Goal: Find specific page/section: Find specific page/section

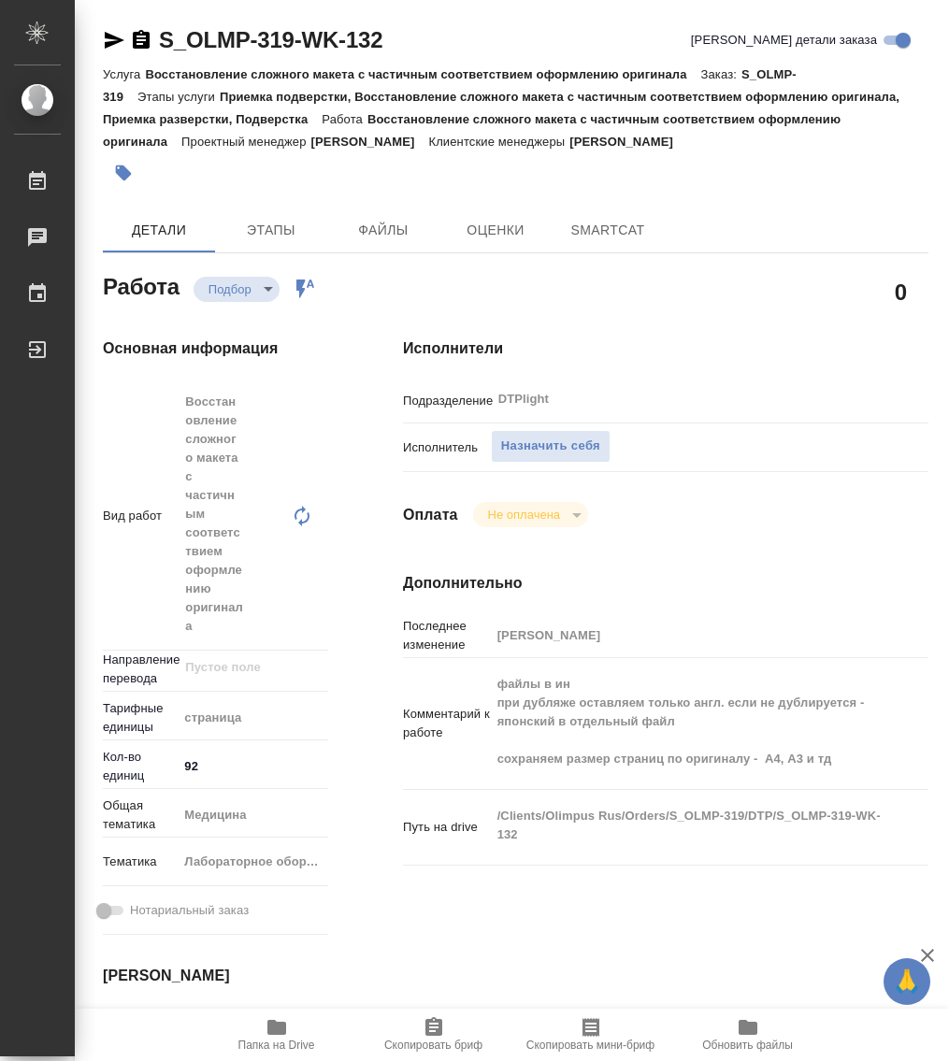
type textarea "x"
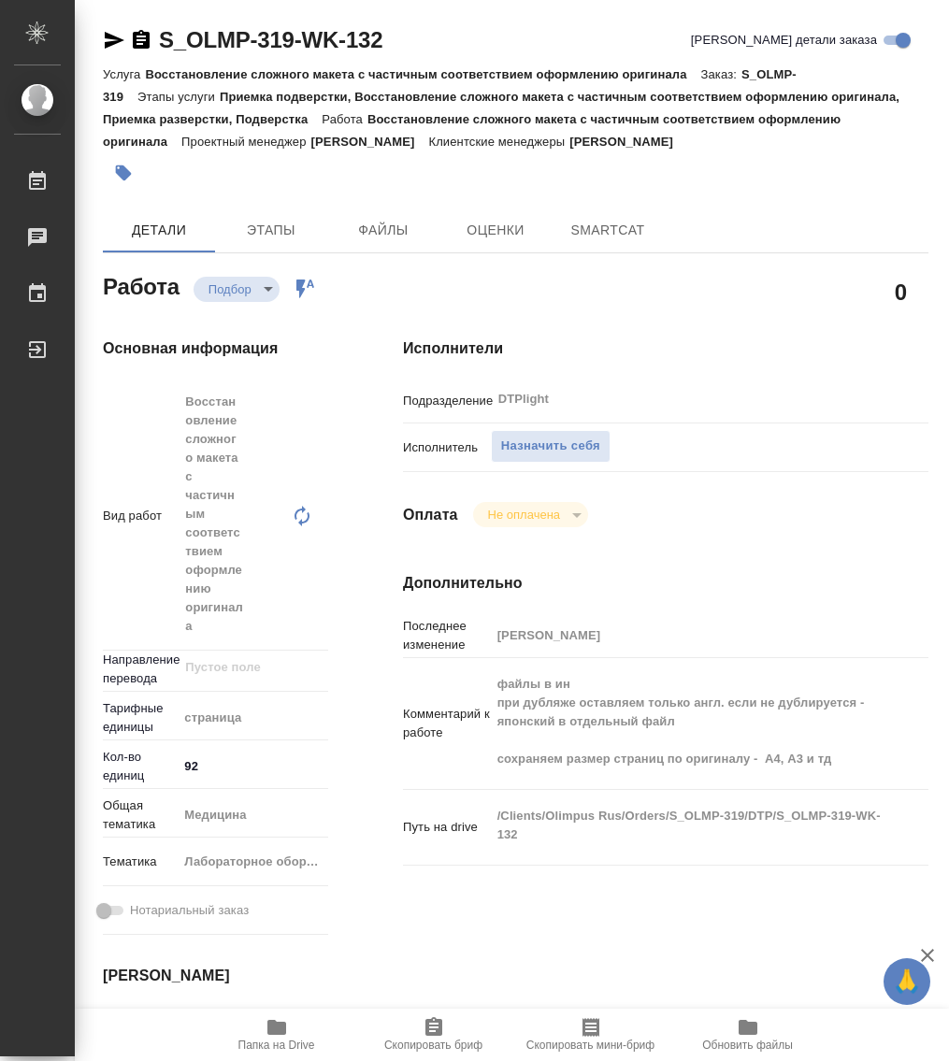
type textarea "x"
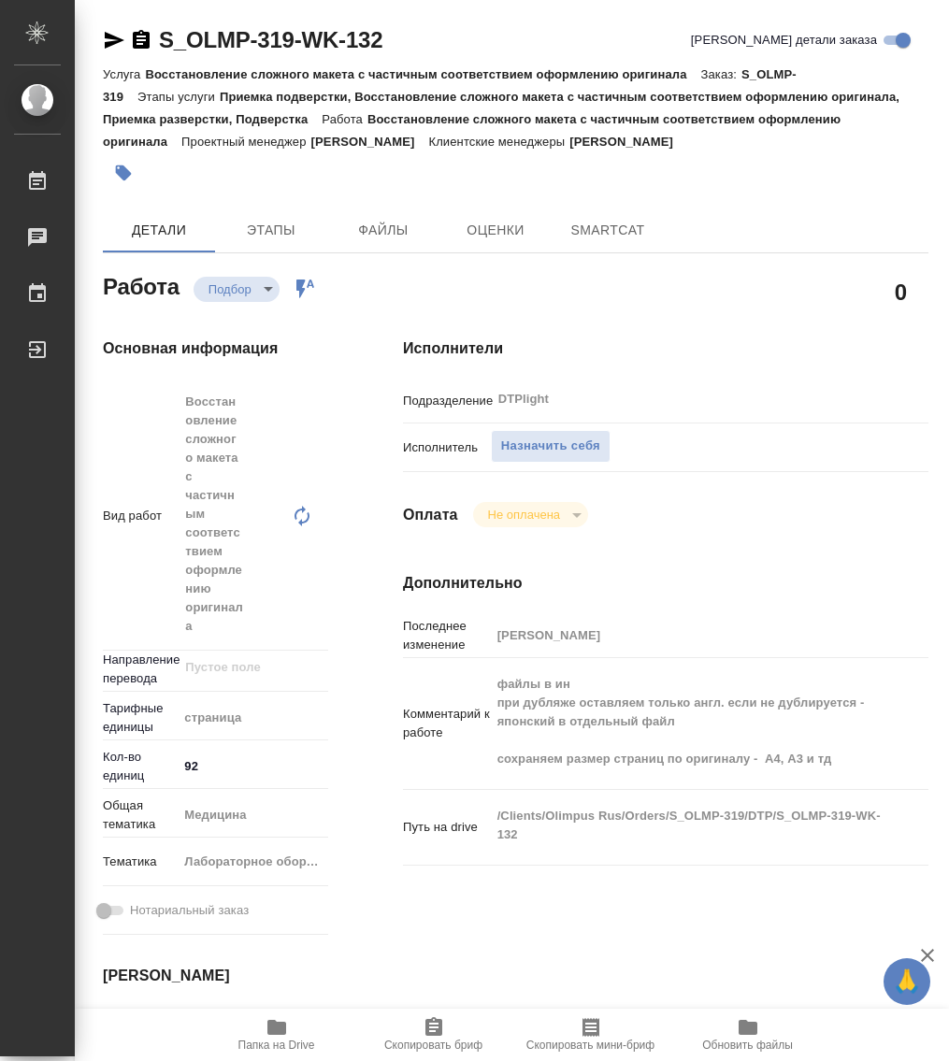
type textarea "x"
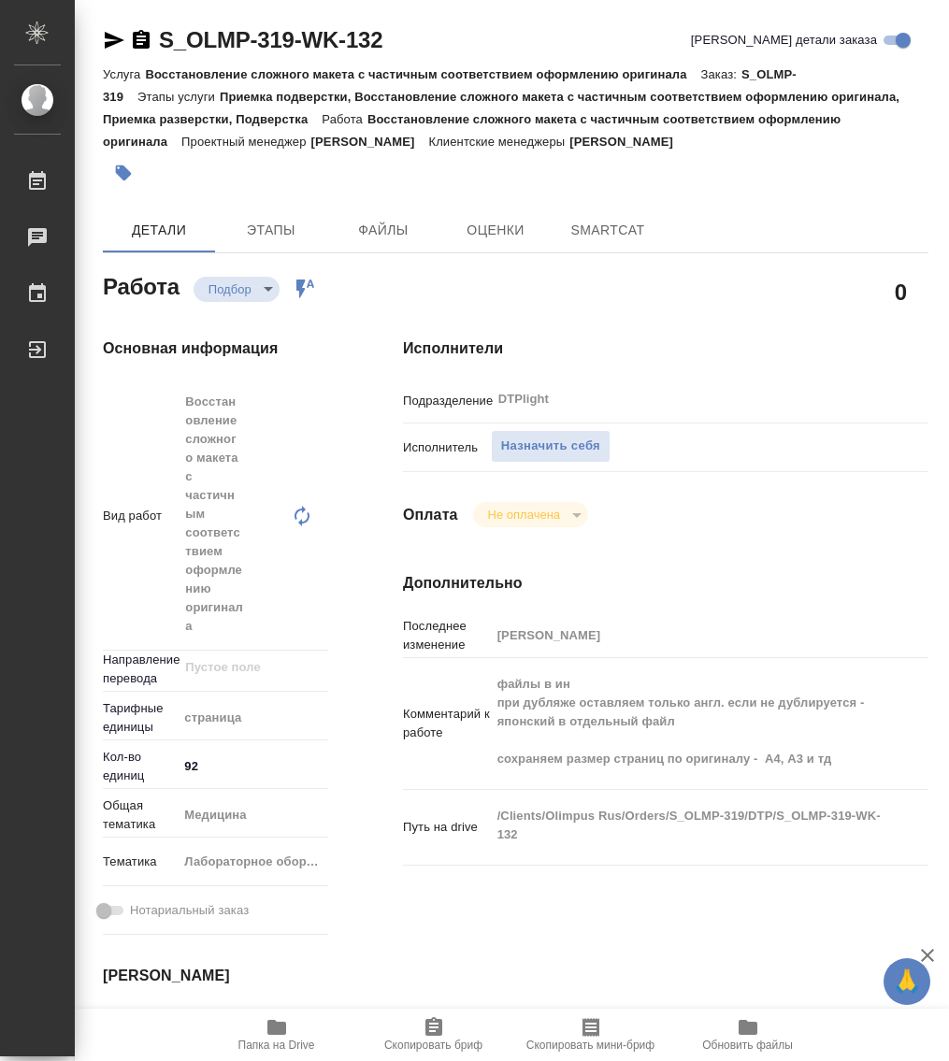
type textarea "x"
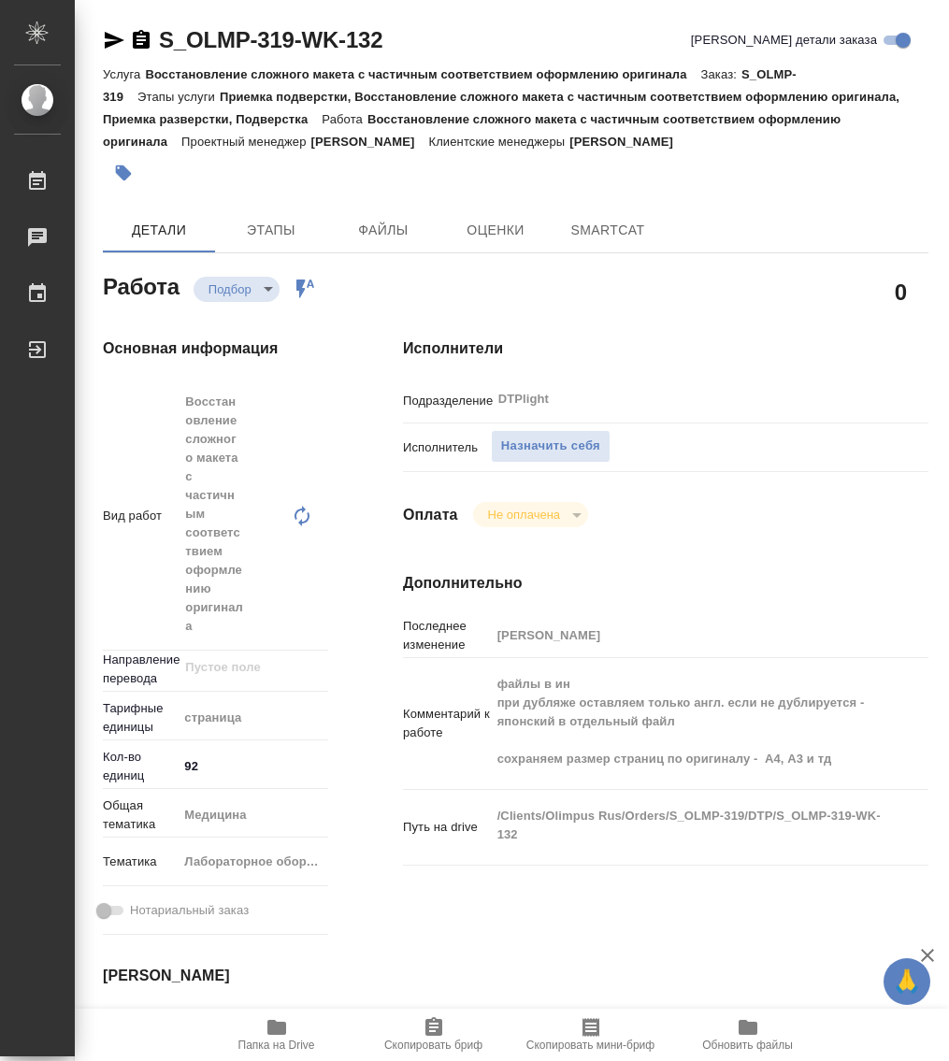
type textarea "x"
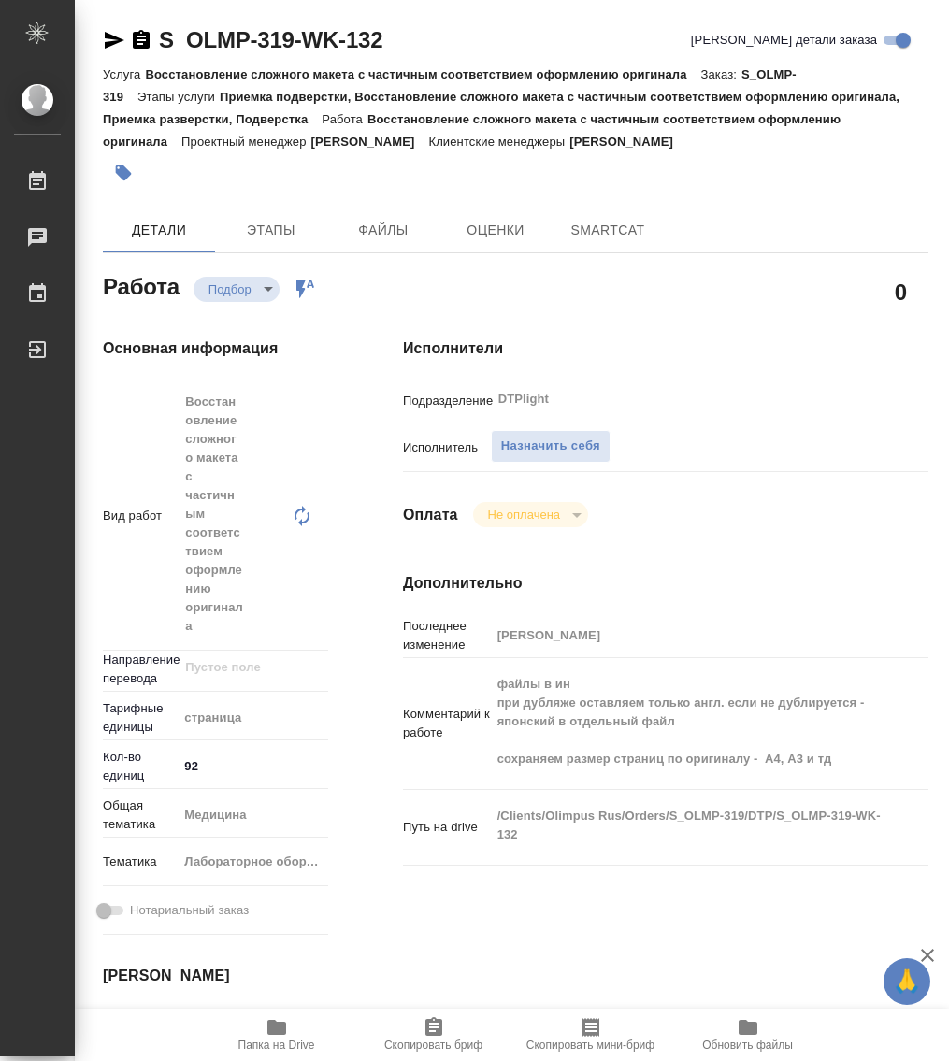
type textarea "x"
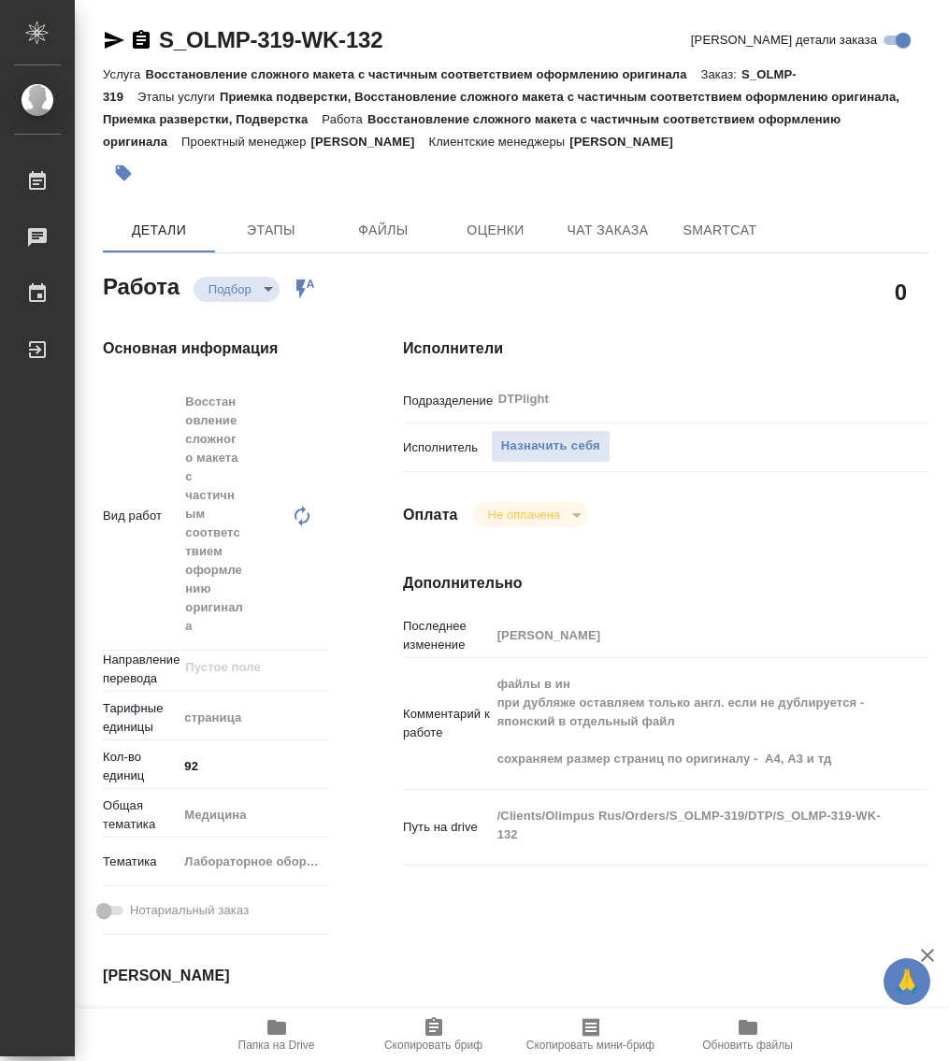
type textarea "x"
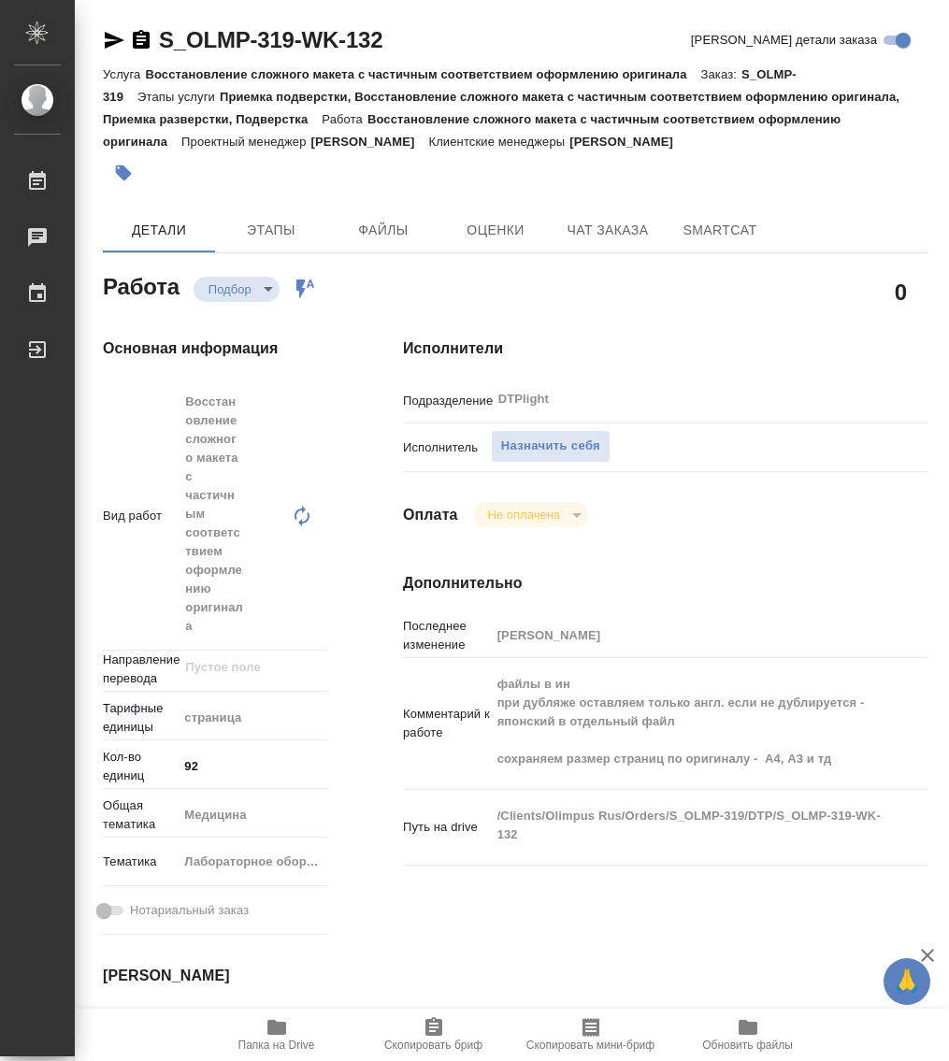
type textarea "x"
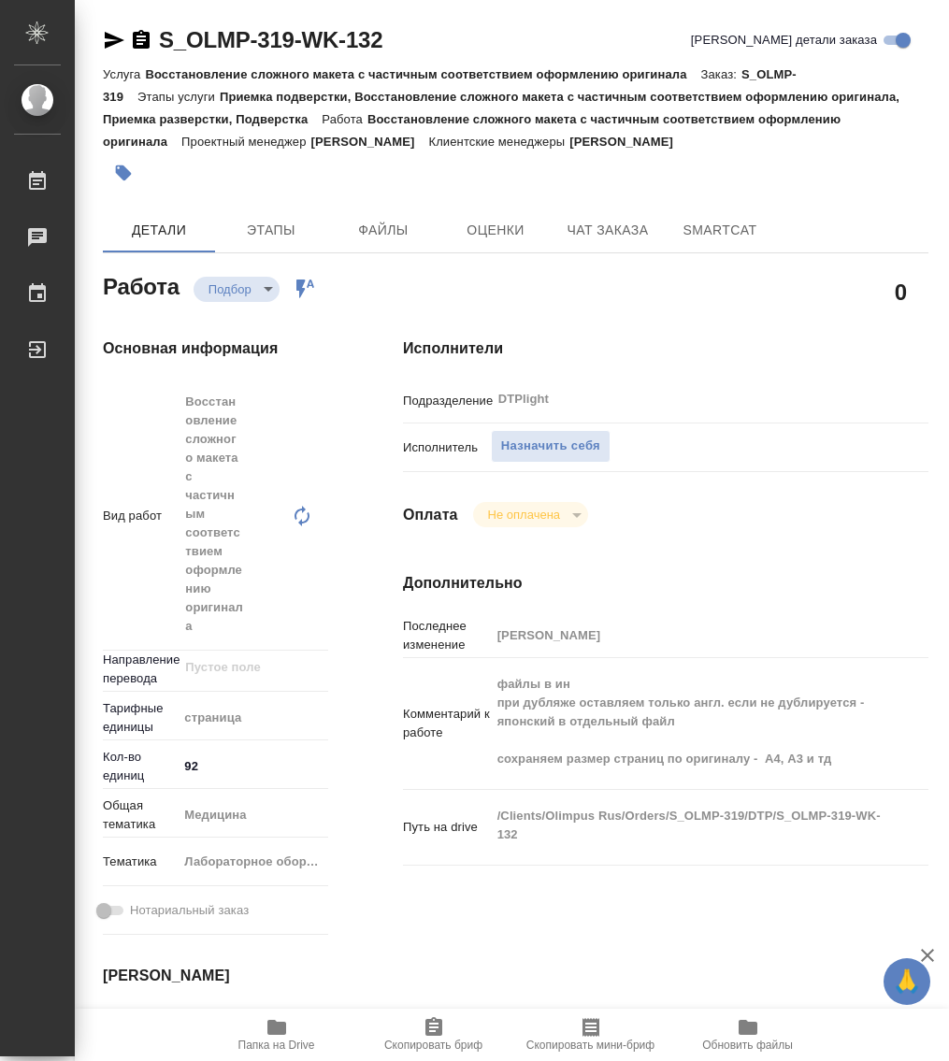
type textarea "x"
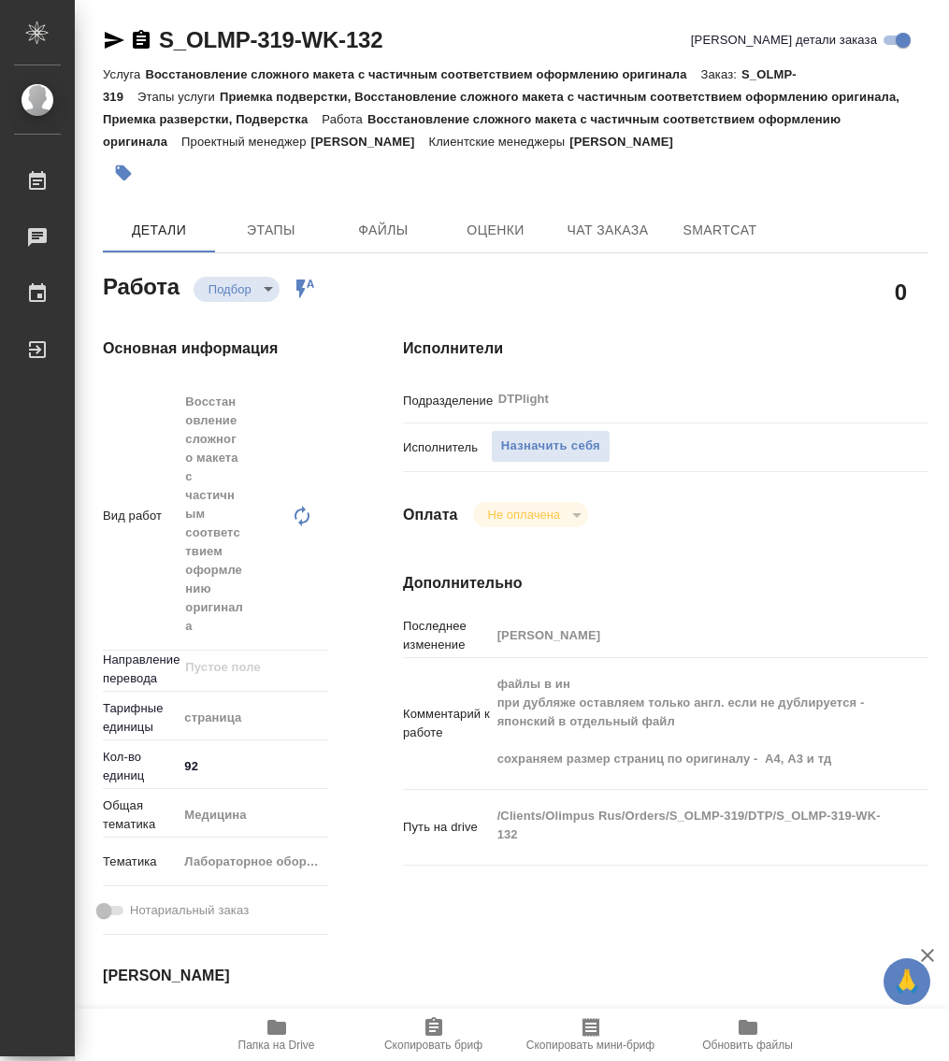
type textarea "x"
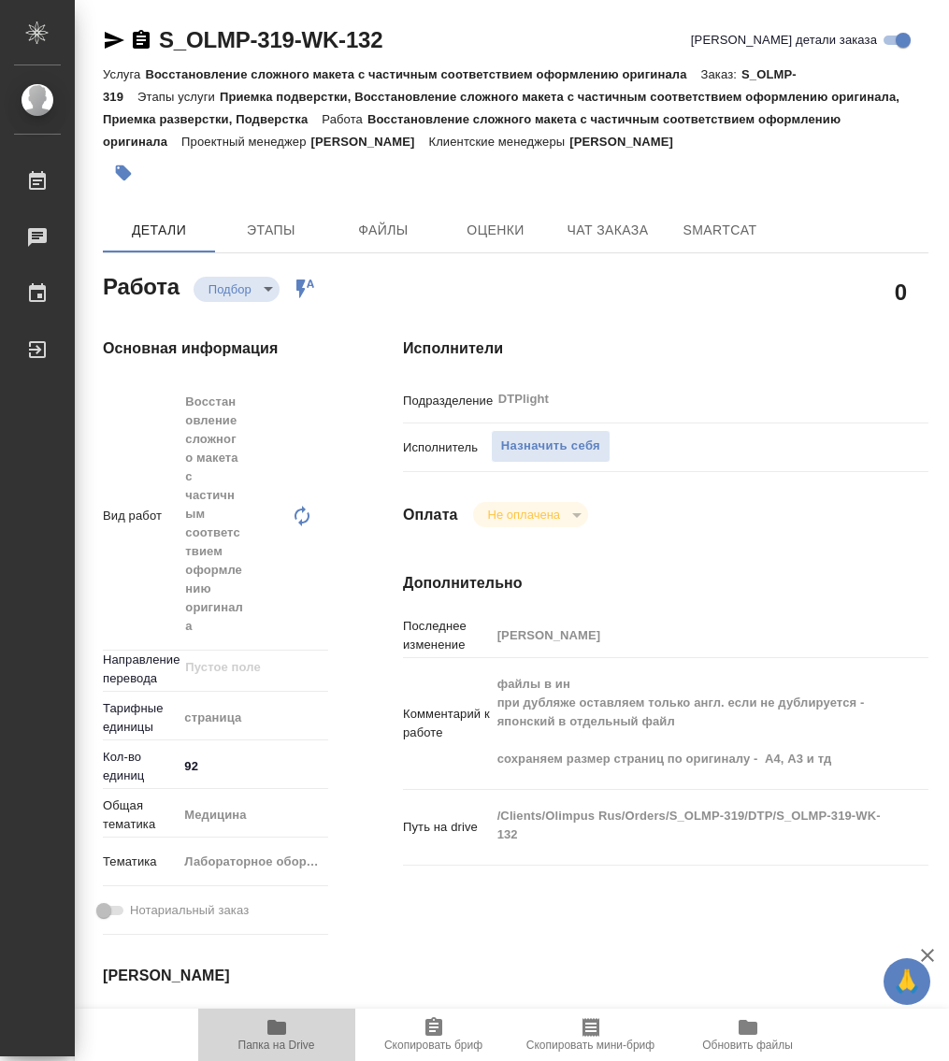
click at [276, 1039] on span "Папка на Drive" at bounding box center [276, 1045] width 77 height 13
